Goal: Task Accomplishment & Management: Complete application form

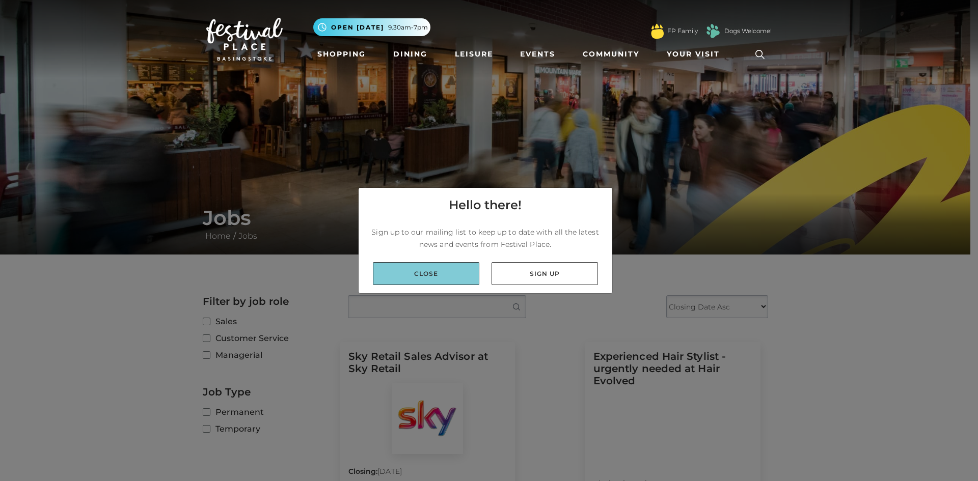
click at [469, 271] on link "Close" at bounding box center [426, 273] width 106 height 23
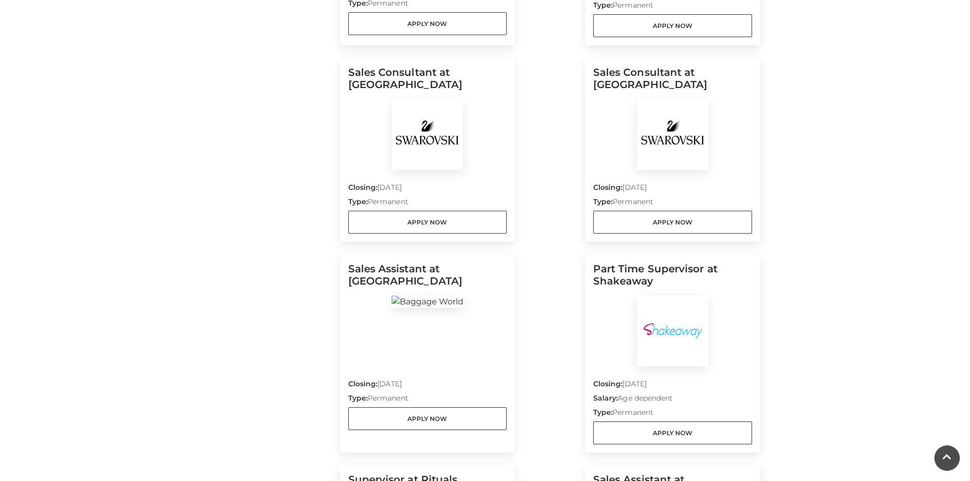
scroll to position [509, 0]
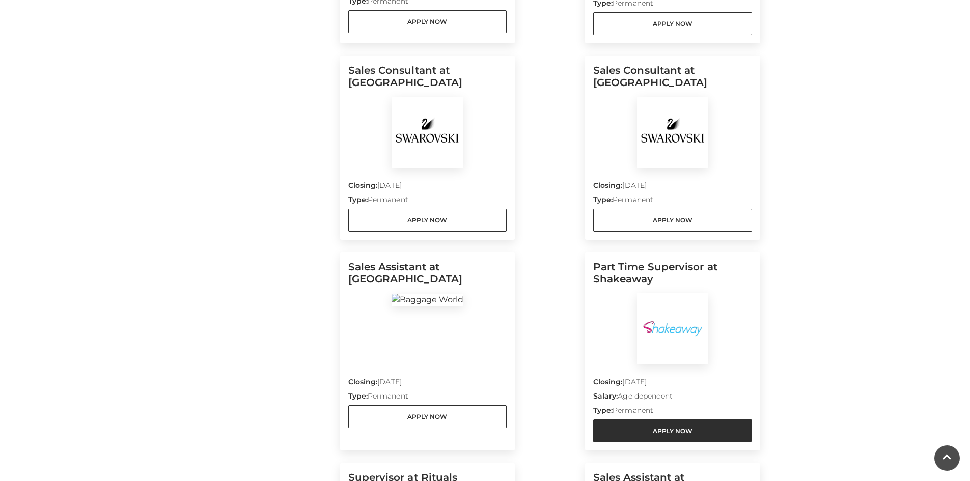
click at [640, 430] on link "Apply Now" at bounding box center [672, 431] width 159 height 23
click at [612, 433] on link "Apply Now" at bounding box center [672, 431] width 159 height 23
click at [648, 429] on link "Apply Now" at bounding box center [672, 431] width 159 height 23
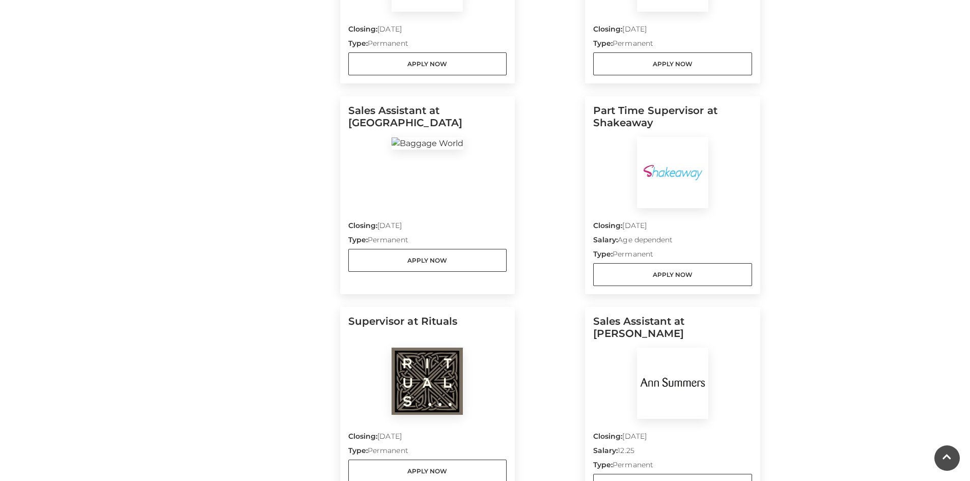
scroll to position [662, 0]
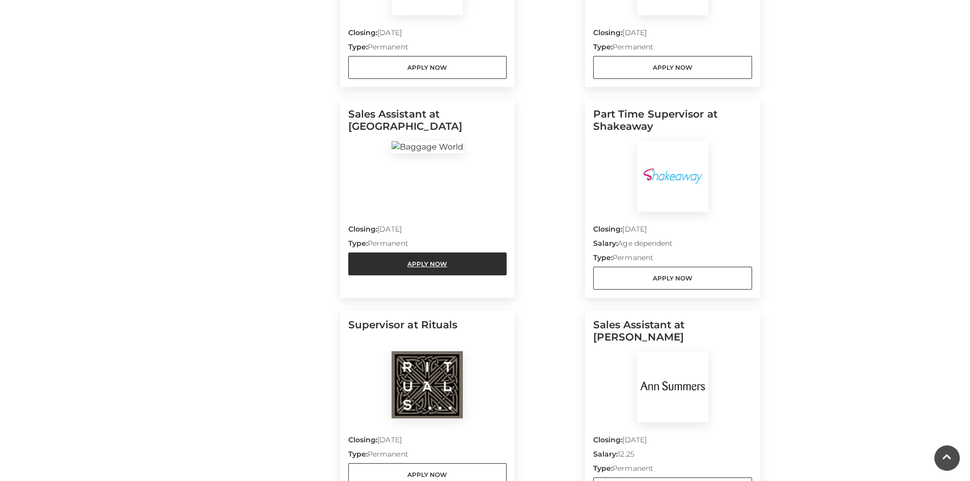
click at [422, 267] on link "Apply Now" at bounding box center [427, 264] width 159 height 23
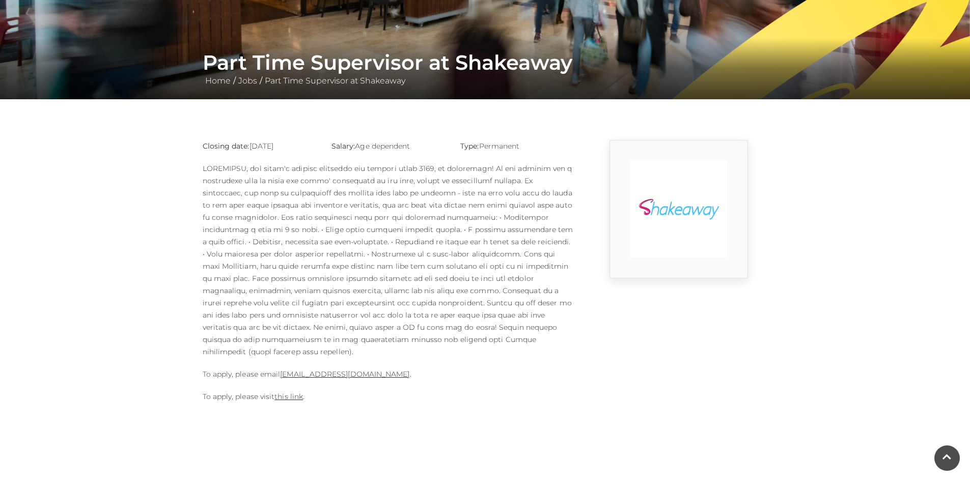
scroll to position [204, 0]
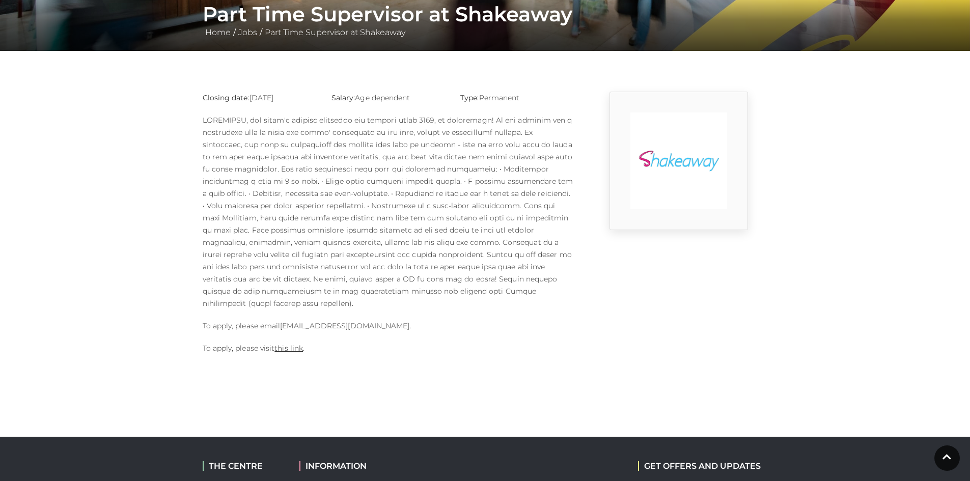
click at [317, 321] on link "[EMAIL_ADDRESS][DOMAIN_NAME]" at bounding box center [344, 325] width 129 height 9
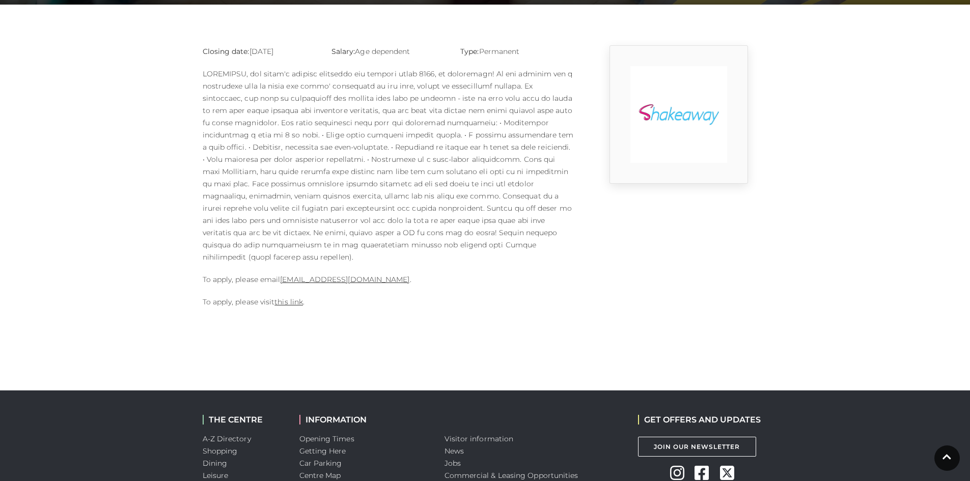
scroll to position [306, 0]
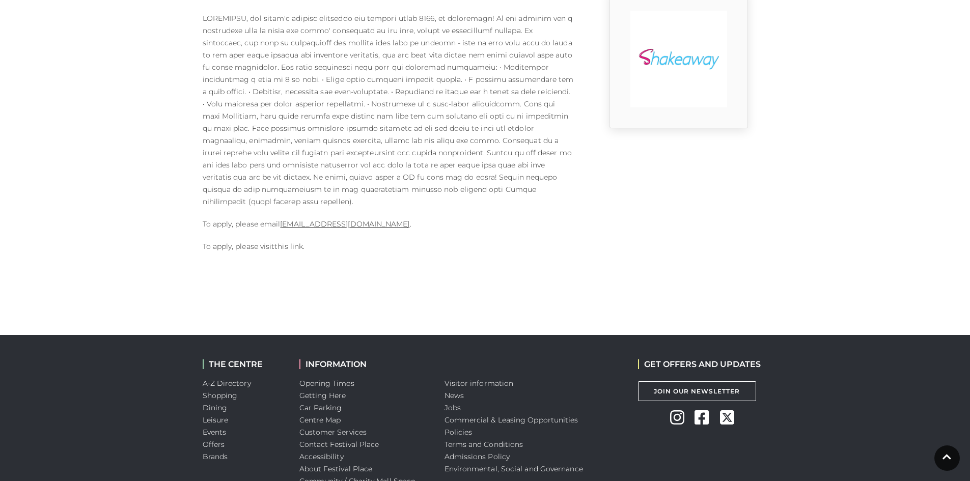
click at [288, 242] on link "this link" at bounding box center [289, 246] width 29 height 9
click at [294, 242] on link "this link" at bounding box center [289, 246] width 29 height 9
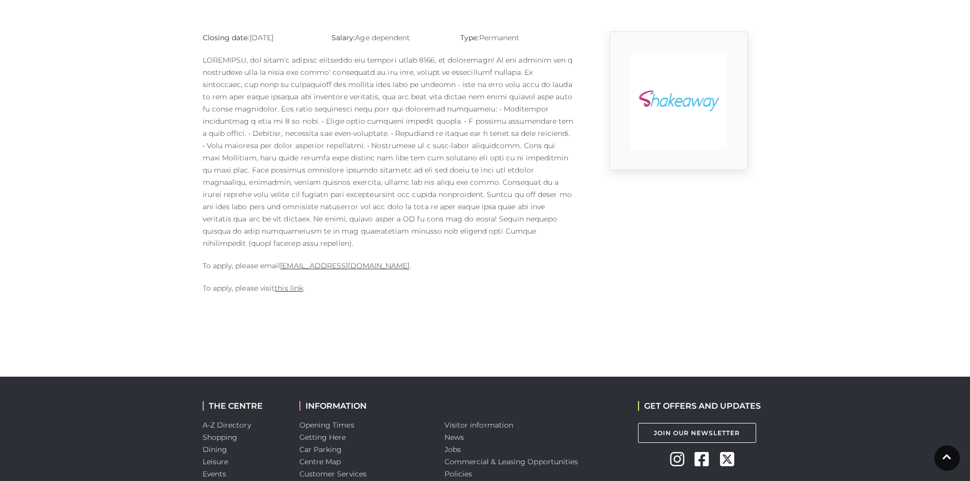
scroll to position [255, 0]
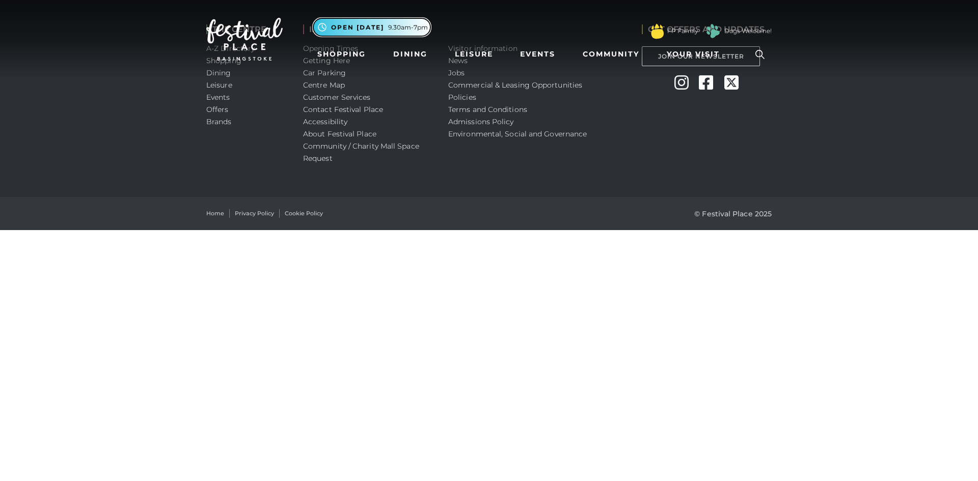
click at [355, 30] on span "Open [DATE]" at bounding box center [357, 27] width 53 height 9
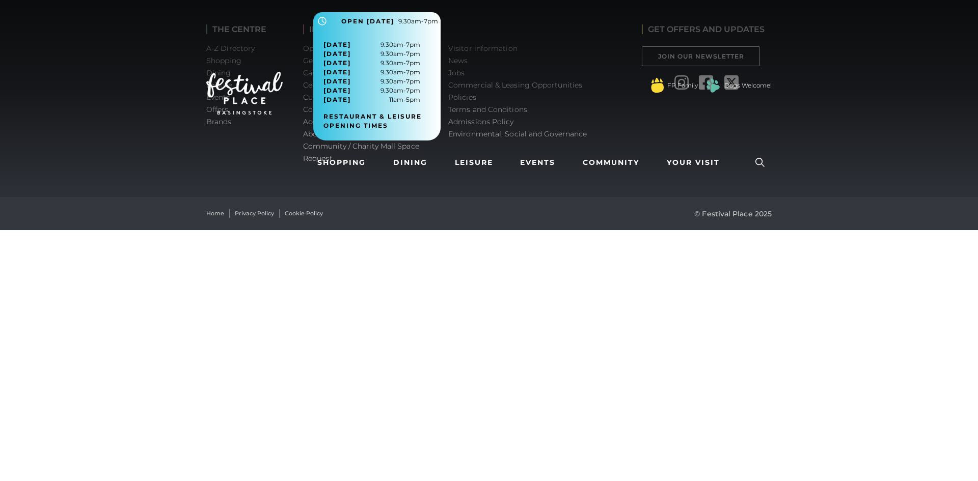
click at [395, 230] on html "Skip to Navigation Skip to Content Toggle navigation .st5{fill:none;stroke:#FFF…" at bounding box center [489, 115] width 978 height 230
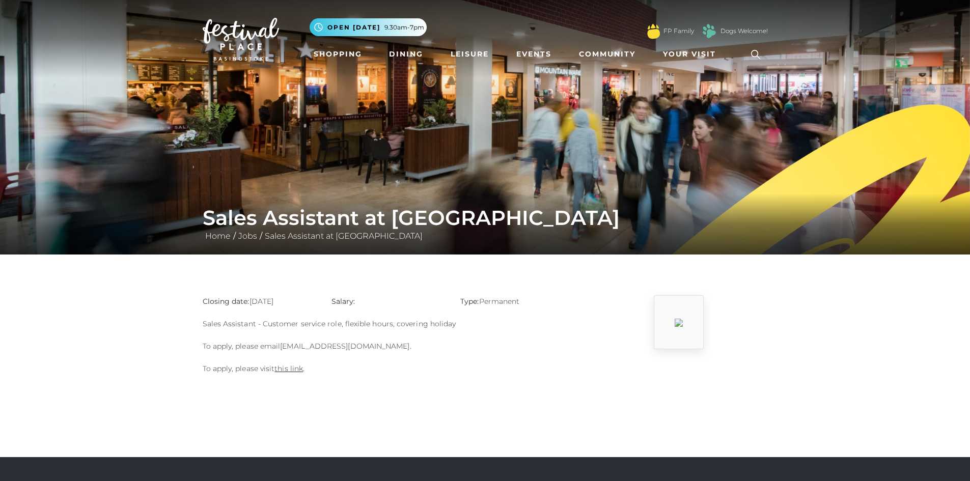
click at [306, 347] on link "Charbel@baggagefactory.co.uk" at bounding box center [344, 346] width 129 height 9
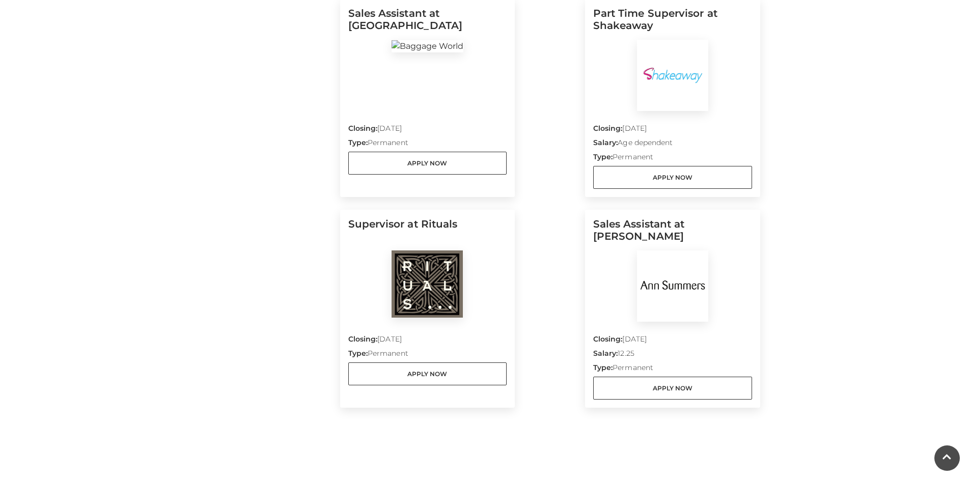
scroll to position [764, 0]
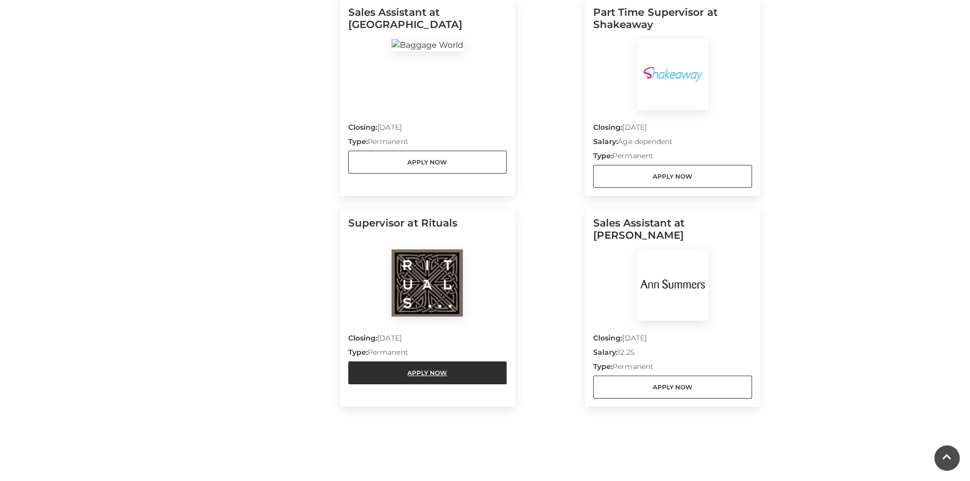
click at [442, 371] on link "Apply Now" at bounding box center [427, 373] width 159 height 23
